Goal: Check status

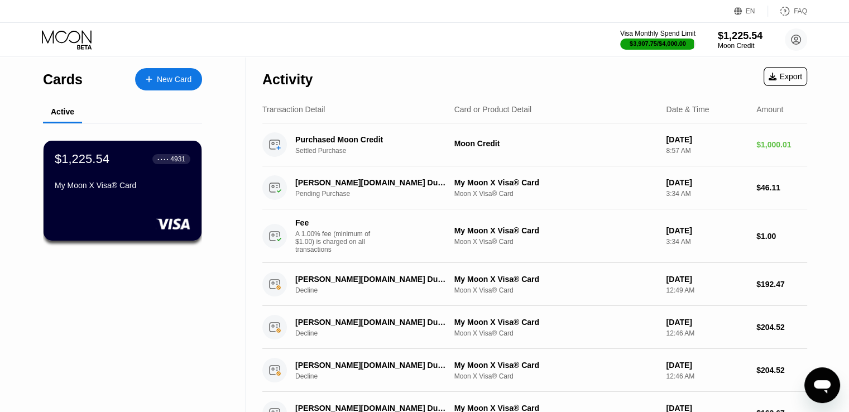
click at [351, 44] on div "Visa Monthly Spend Limit $3,907.75 / $4,000.00 $1,225.54 Moon Credit vanesa@dig…" at bounding box center [424, 40] width 849 height 34
click at [394, 40] on div "Visa Monthly Spend Limit $3,907.75 / $4,000.00 $1,225.54 Moon Credit vanesa@dig…" at bounding box center [424, 40] width 849 height 34
click at [430, 46] on div "Visa Monthly Spend Limit $3,907.75 / $4,000.00 $1,225.54 Moon Credit vanesa@dig…" at bounding box center [424, 40] width 849 height 34
click at [384, 30] on div "Visa Monthly Spend Limit $3,907.75 / $4,000.00 $1,225.54 Moon Credit vanesa@dig…" at bounding box center [424, 40] width 849 height 34
click at [410, 50] on div "Visa Monthly Spend Limit $3,907.75 / $4,000.00 $1,225.54 Moon Credit vanesa@dig…" at bounding box center [424, 40] width 849 height 34
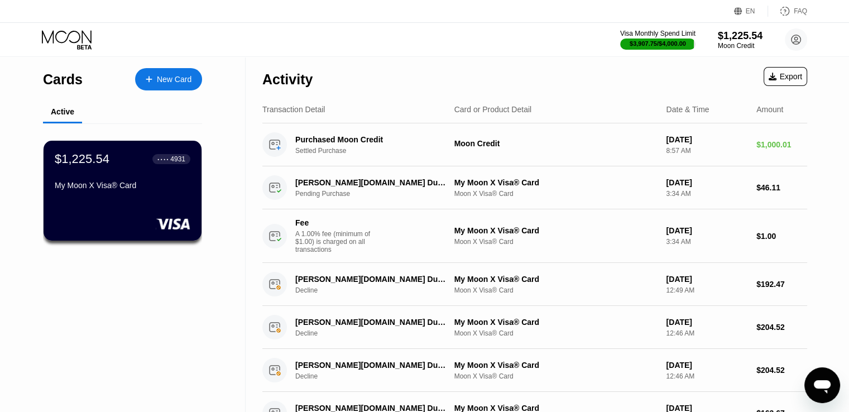
click at [363, 48] on div "Visa Monthly Spend Limit $3,907.75 / $4,000.00 $1,225.54 Moon Credit vanesa@dig…" at bounding box center [424, 40] width 849 height 34
